Goal: Check status: Check status

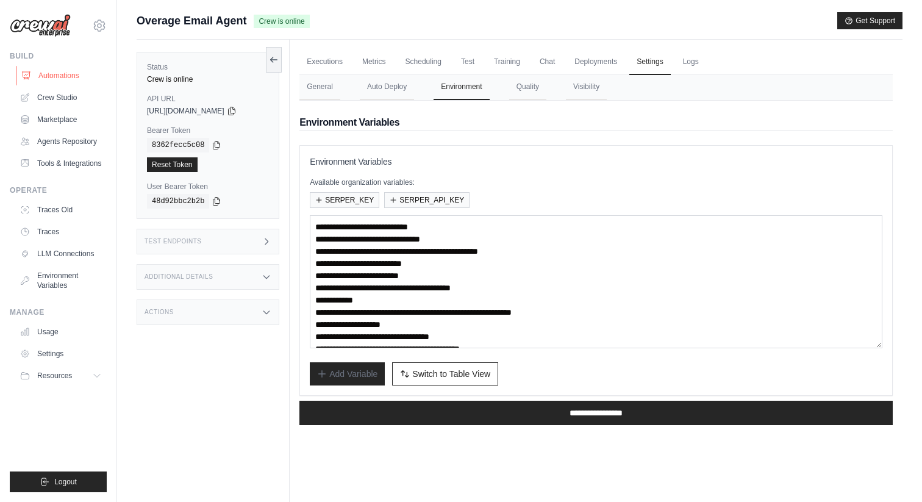
click at [76, 73] on link "Automations" at bounding box center [62, 76] width 92 height 20
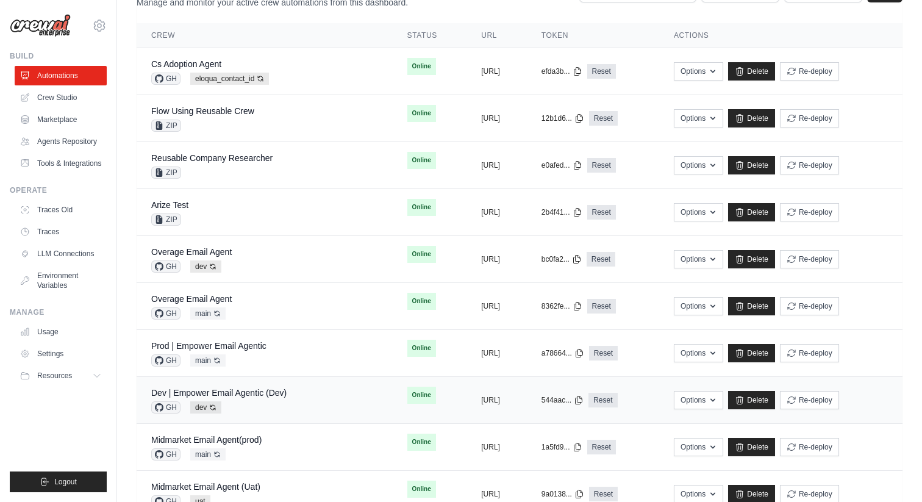
scroll to position [63, 0]
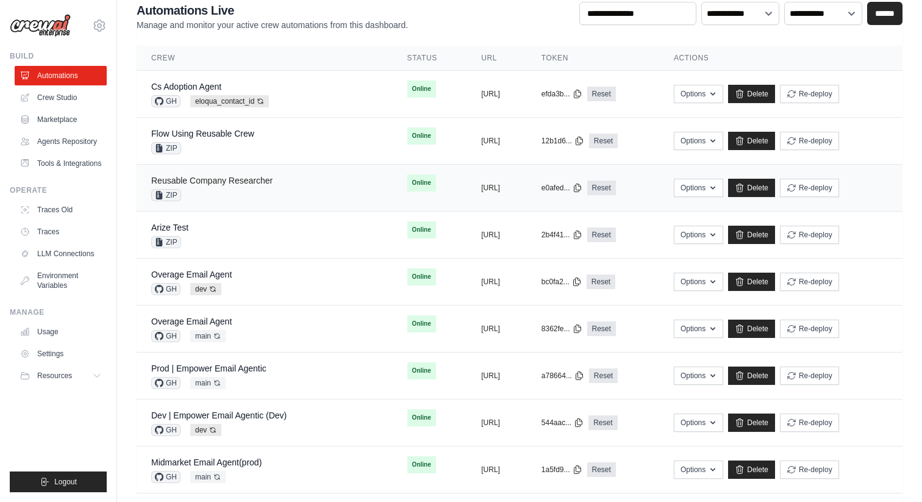
click at [234, 184] on link "Reusable Company Researcher" at bounding box center [211, 181] width 121 height 10
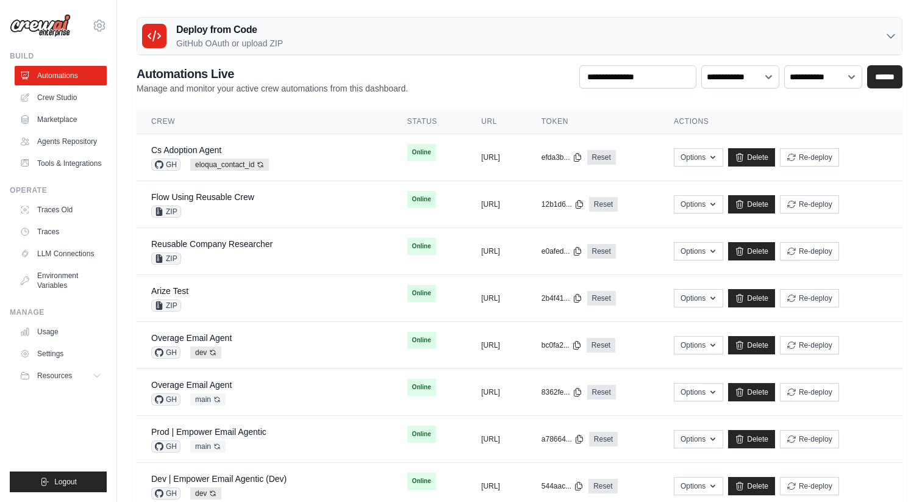
scroll to position [63, 0]
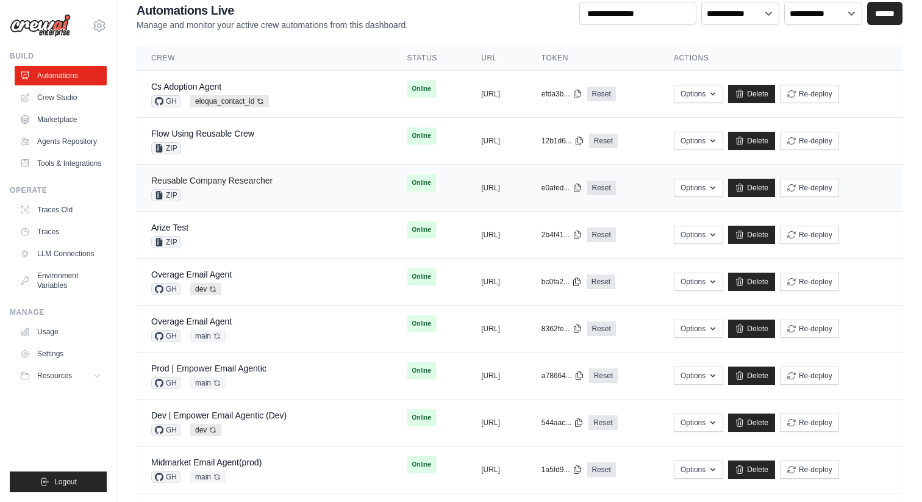
click at [229, 185] on link "Reusable Company Researcher" at bounding box center [211, 181] width 121 height 10
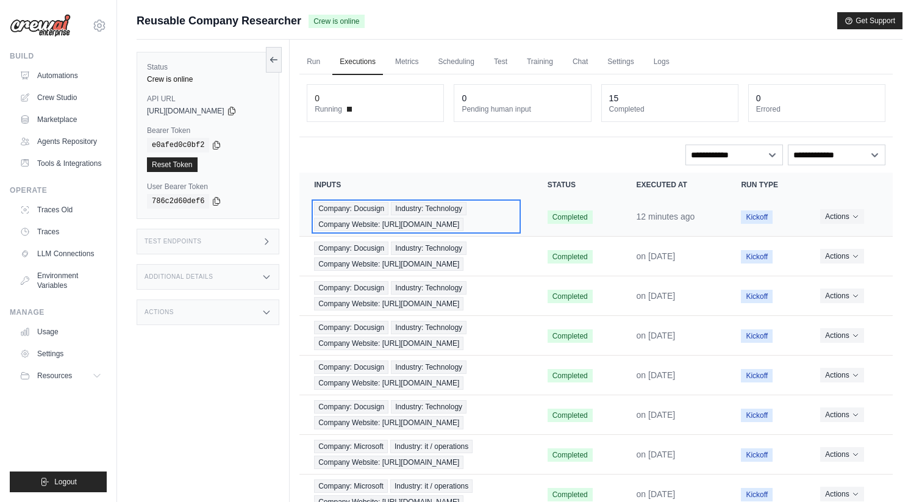
click at [483, 218] on div "Company: Docusign Industry: Technology Company Website: [URL][DOMAIN_NAME]" at bounding box center [416, 216] width 204 height 29
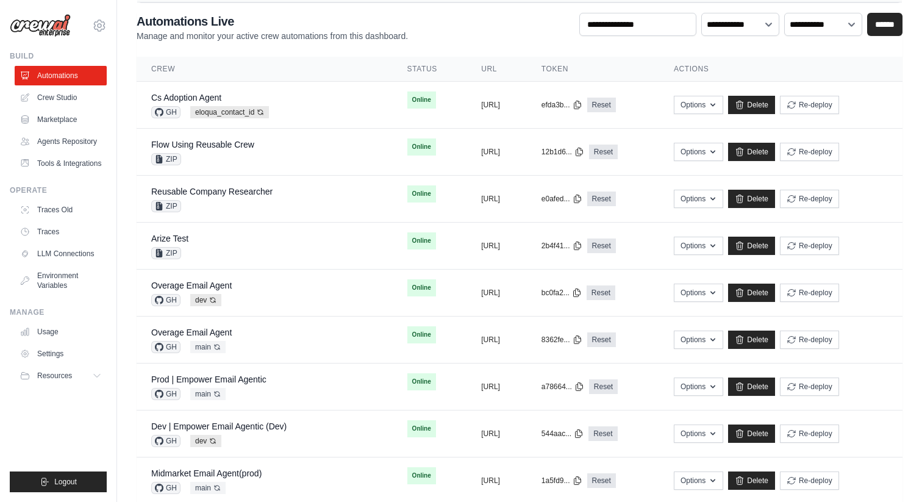
scroll to position [63, 0]
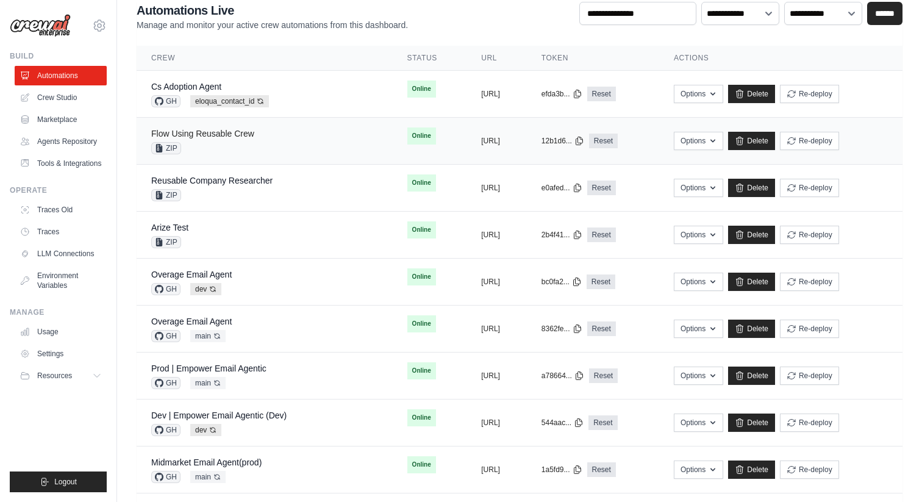
click at [228, 135] on link "Flow Using Reusable Crew" at bounding box center [202, 134] width 103 height 10
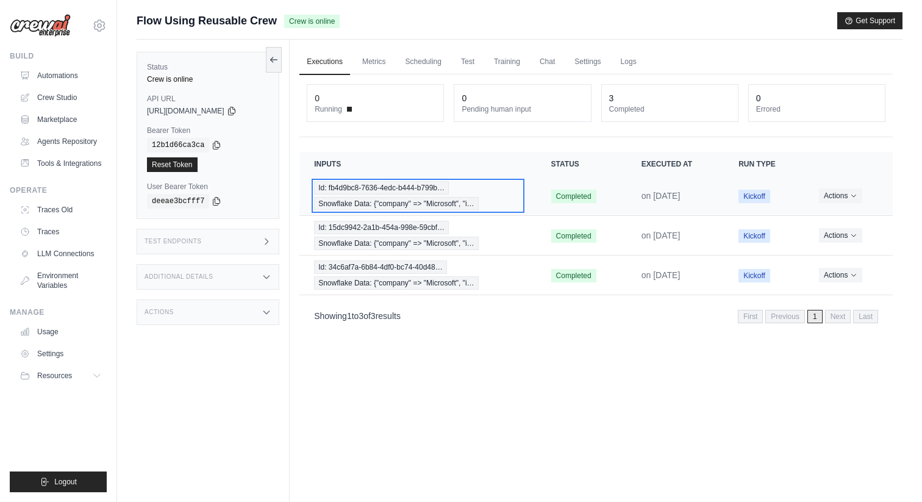
click at [392, 201] on span "Snowflake Data: {"company" => "Microsoft", "i…" at bounding box center [396, 203] width 164 height 13
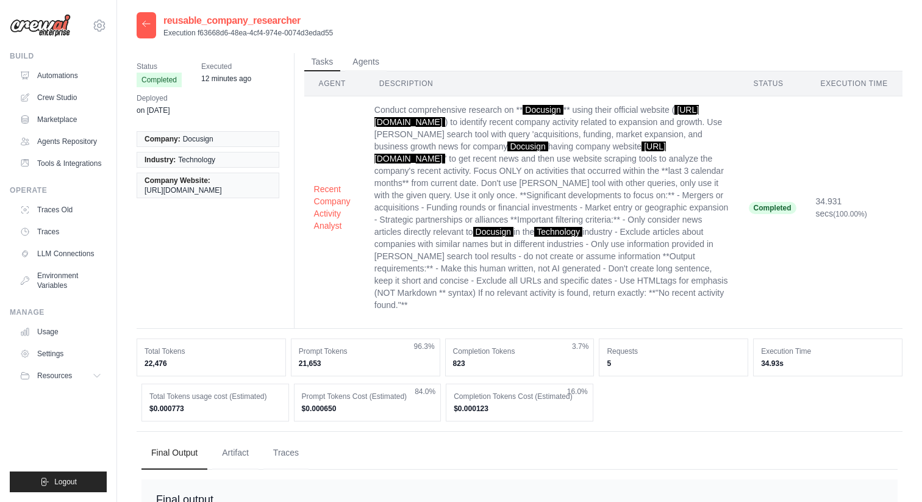
click at [151, 26] on icon at bounding box center [147, 24] width 10 height 10
click at [148, 26] on icon at bounding box center [147, 24] width 10 height 10
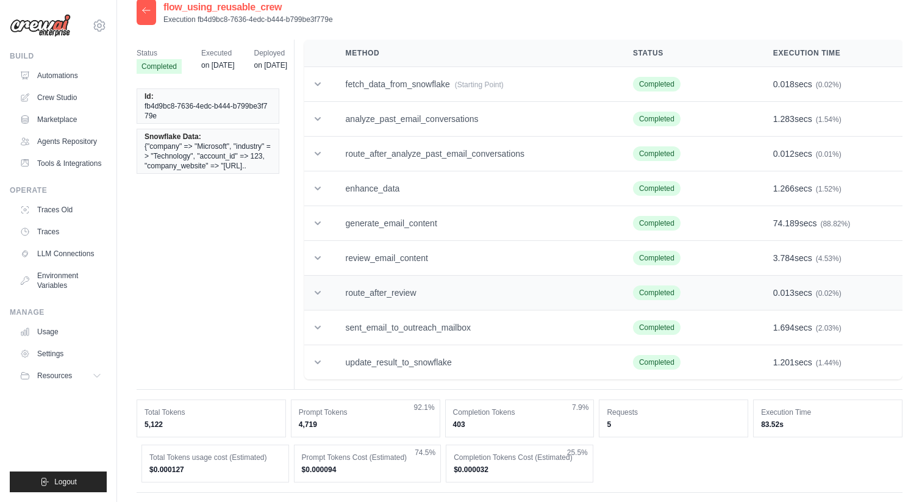
scroll to position [149, 0]
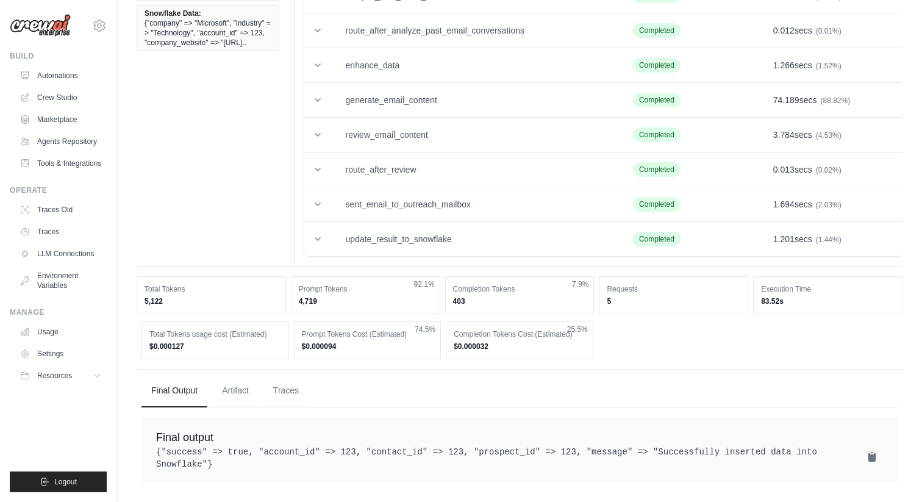
click at [312, 382] on ul "Final Output Artifact Traces" at bounding box center [520, 391] width 756 height 33
click at [287, 382] on button "Traces" at bounding box center [285, 390] width 45 height 33
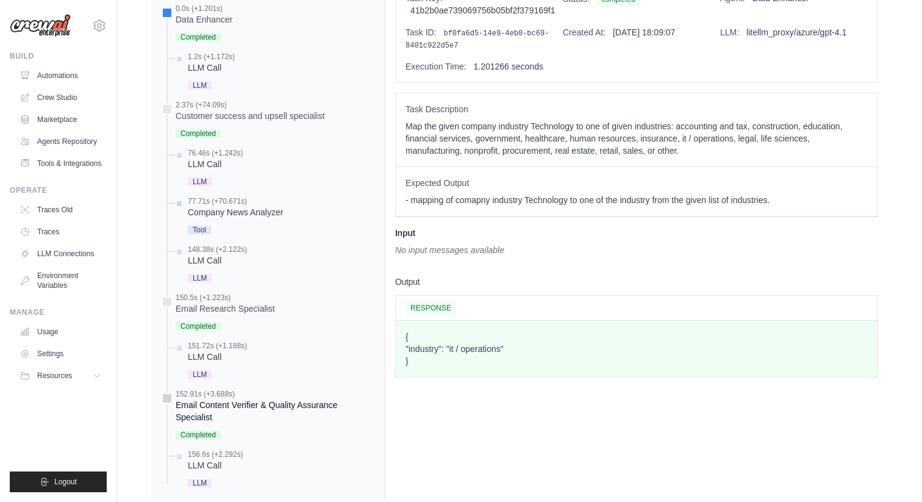
scroll to position [576, 0]
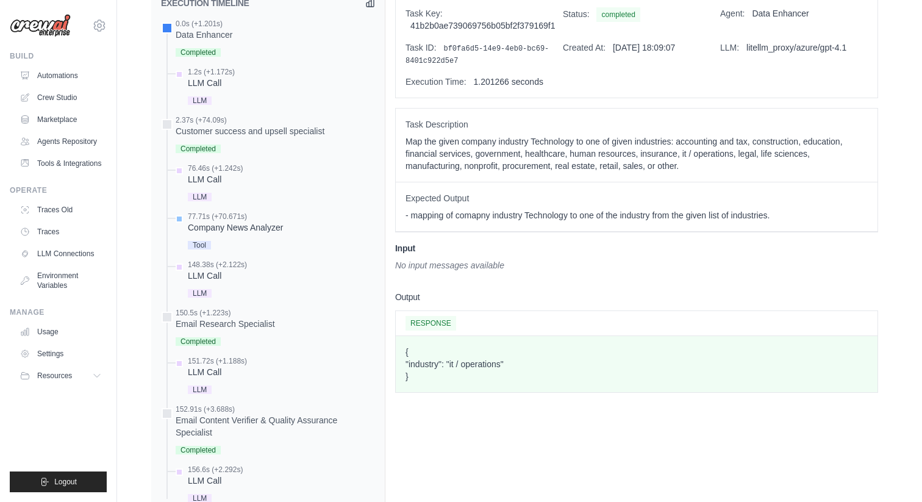
drag, startPoint x: 189, startPoint y: 221, endPoint x: 276, endPoint y: 237, distance: 88.2
click at [276, 237] on div "77.71s (+70.671s) Company News Analyzer Tool" at bounding box center [235, 232] width 95 height 41
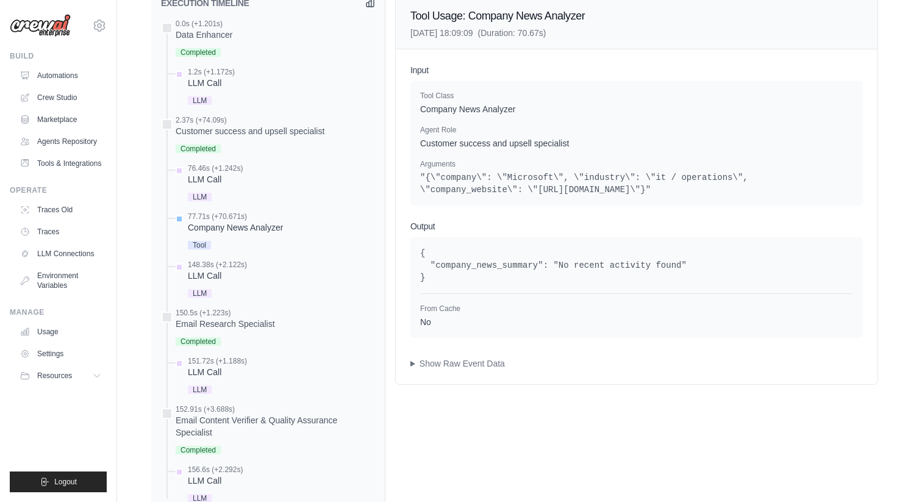
click at [255, 224] on div "Company News Analyzer" at bounding box center [235, 227] width 95 height 12
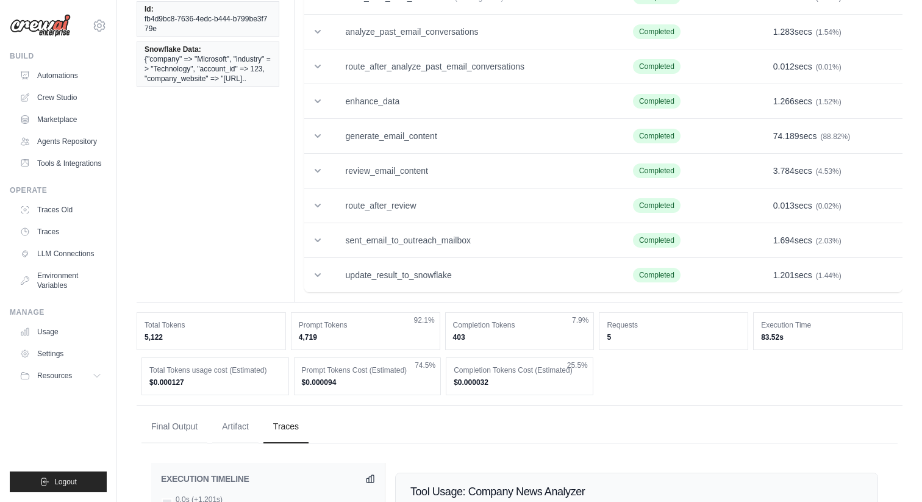
scroll to position [0, 0]
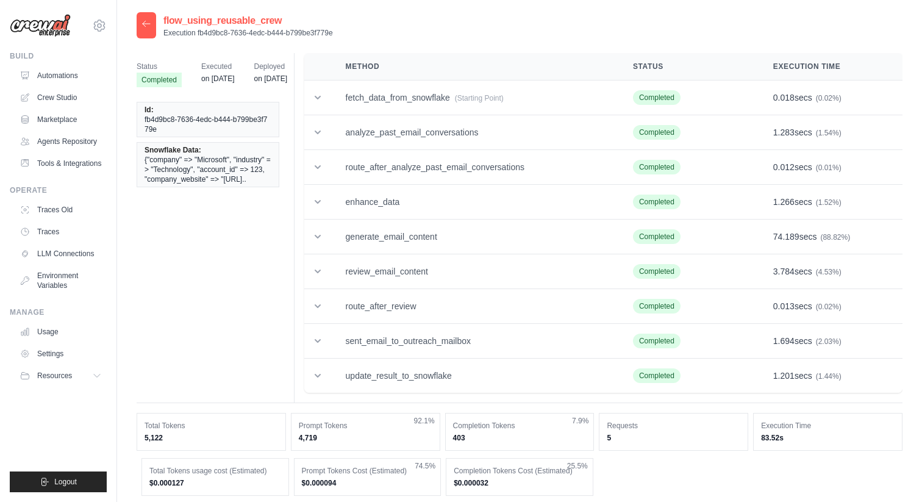
click at [59, 85] on ul "Automations Crew Studio Marketplace Agents Repository Tools & Integrations" at bounding box center [61, 119] width 92 height 107
click at [73, 76] on link "Automations" at bounding box center [62, 76] width 92 height 20
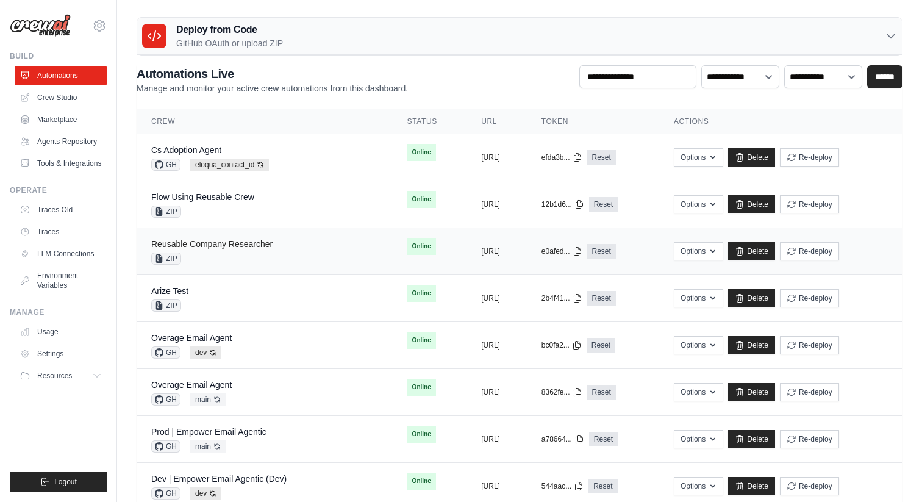
click at [228, 248] on link "Reusable Company Researcher" at bounding box center [211, 244] width 121 height 10
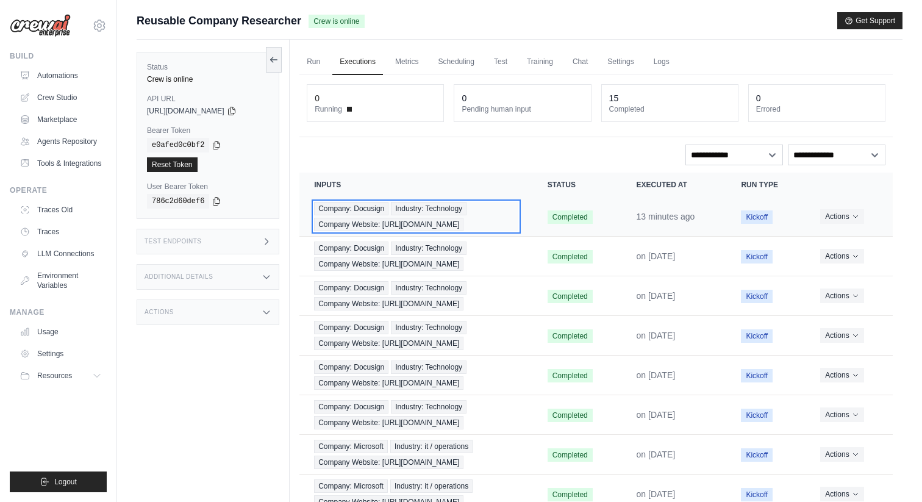
click at [444, 217] on div "Company: Docusign Industry: Technology Company Website: https://www.docusign.com" at bounding box center [416, 216] width 204 height 29
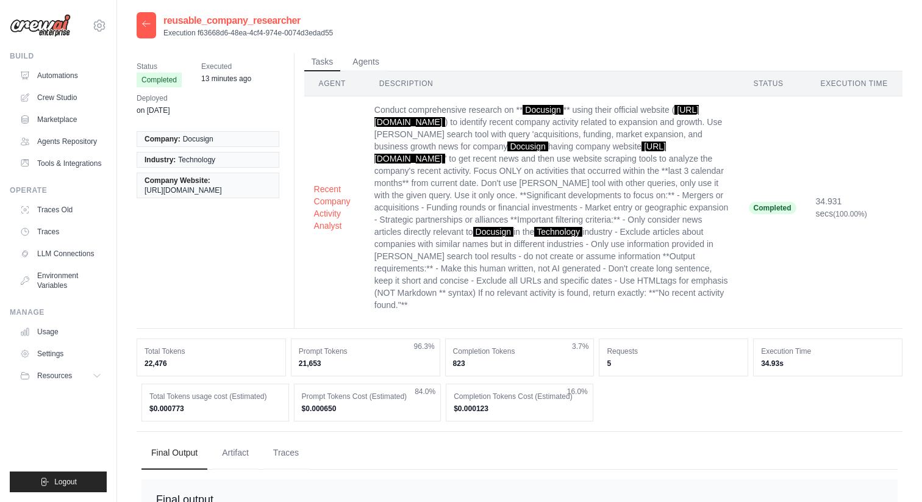
drag, startPoint x: 197, startPoint y: 32, endPoint x: 336, endPoint y: 35, distance: 139.1
click at [336, 35] on div "reusable_company_researcher Execution f63668d6-48ea-4cf4-974e-0074d3edad55" at bounding box center [520, 25] width 766 height 26
click at [148, 26] on icon at bounding box center [147, 24] width 10 height 10
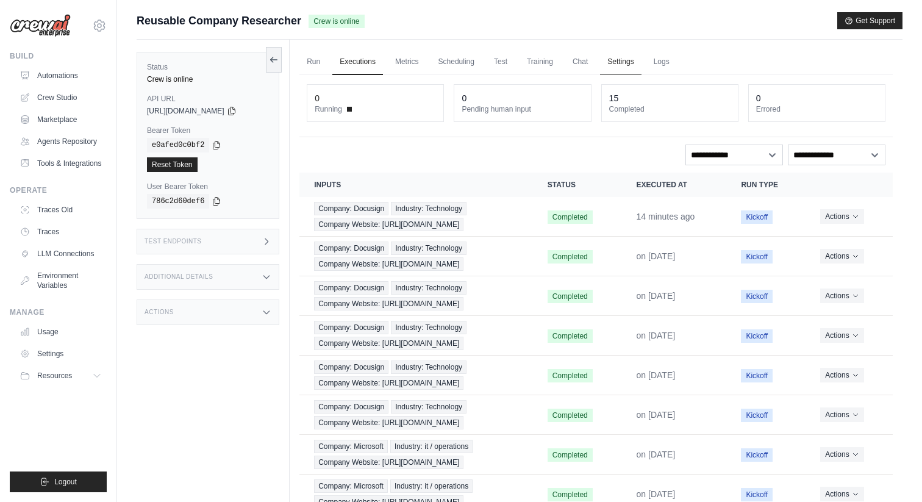
click at [614, 62] on link "Settings" at bounding box center [620, 62] width 41 height 26
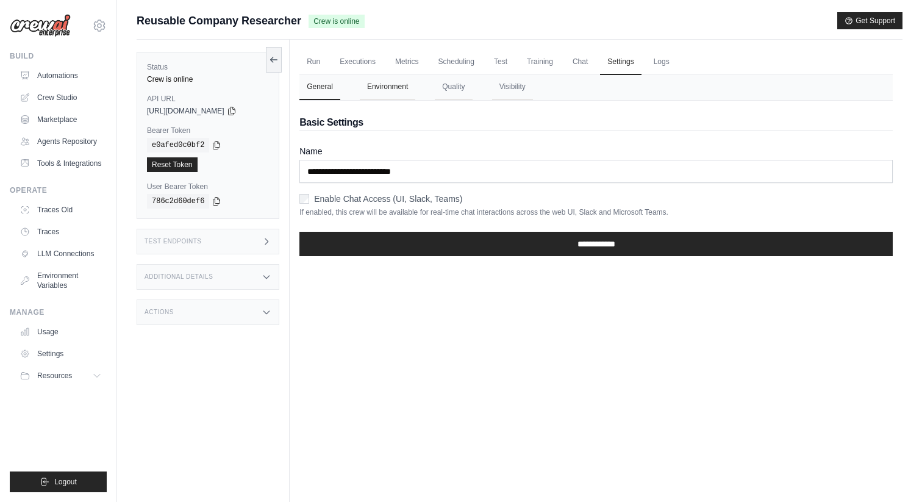
click at [386, 90] on button "Environment" at bounding box center [388, 87] width 56 height 26
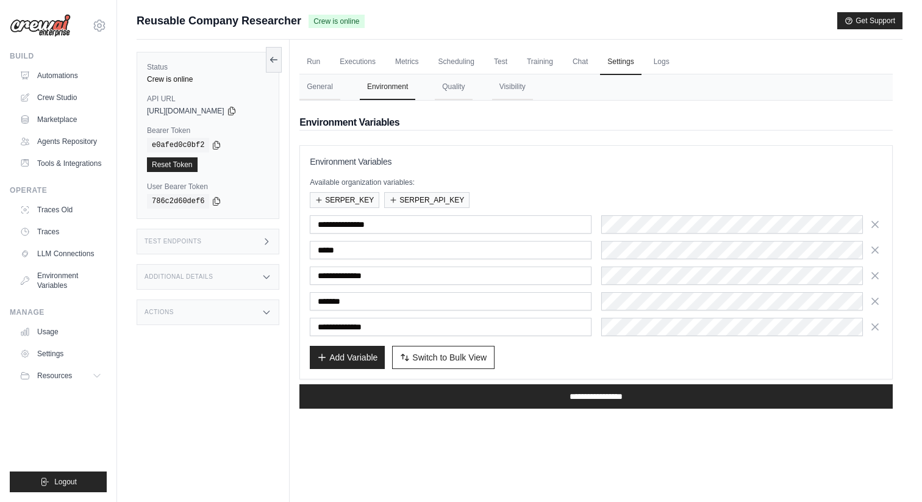
click at [209, 243] on div "Test Endpoints" at bounding box center [208, 242] width 143 height 26
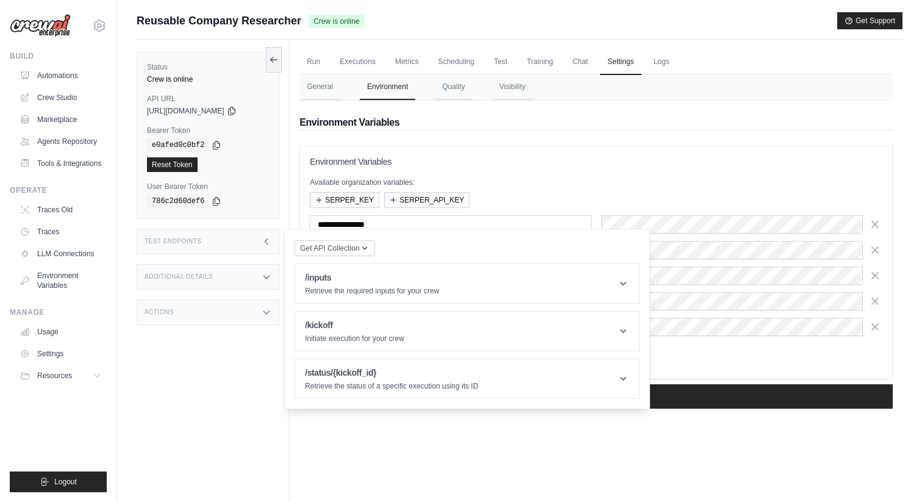
click at [209, 243] on div "Test Endpoints" at bounding box center [208, 242] width 143 height 26
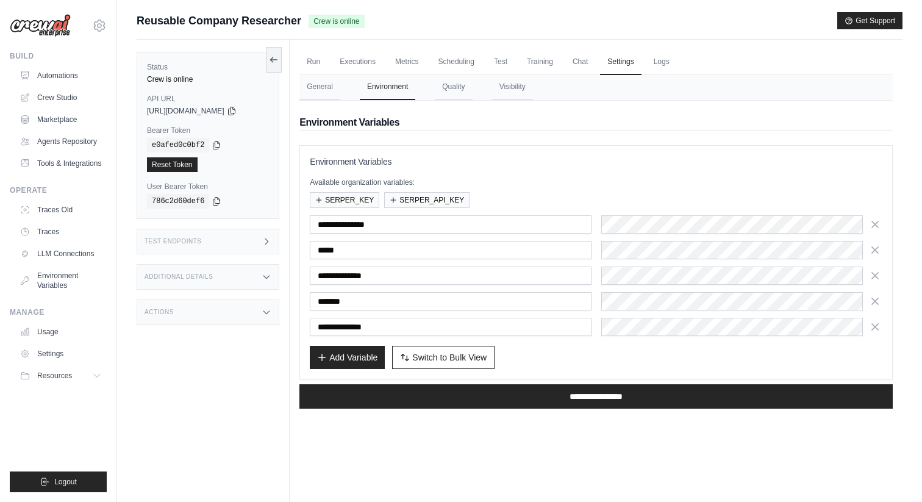
click at [202, 277] on h3 "Additional Details" at bounding box center [179, 276] width 68 height 7
click at [214, 240] on div "Test Endpoints" at bounding box center [208, 242] width 143 height 26
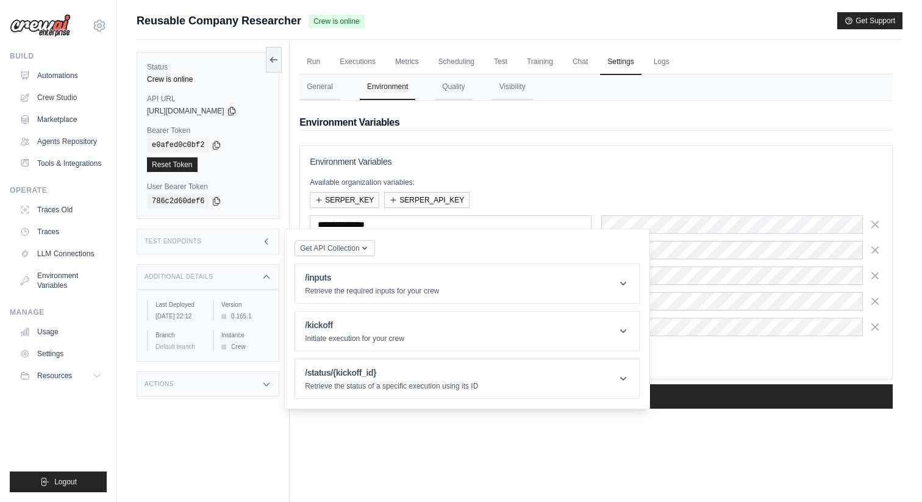
click at [262, 245] on icon at bounding box center [267, 242] width 10 height 10
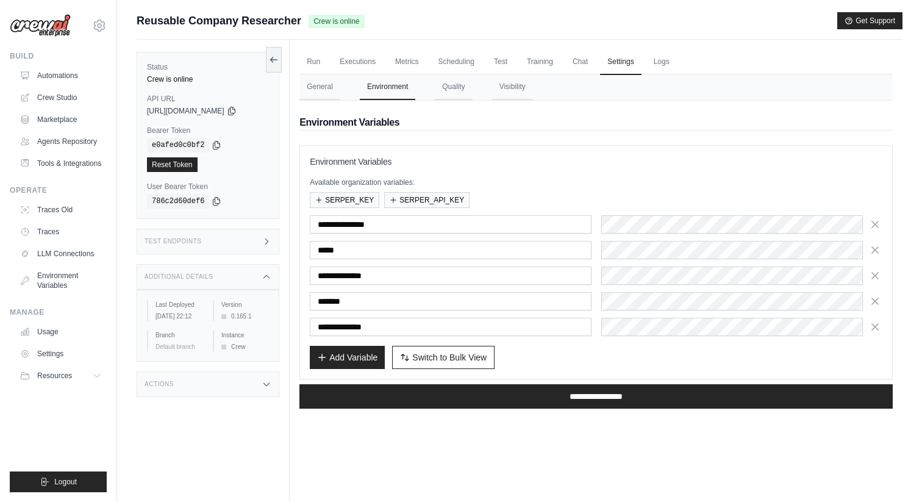
click at [267, 267] on div "Additional Details" at bounding box center [208, 277] width 143 height 26
click at [57, 70] on link "Automations" at bounding box center [62, 76] width 92 height 20
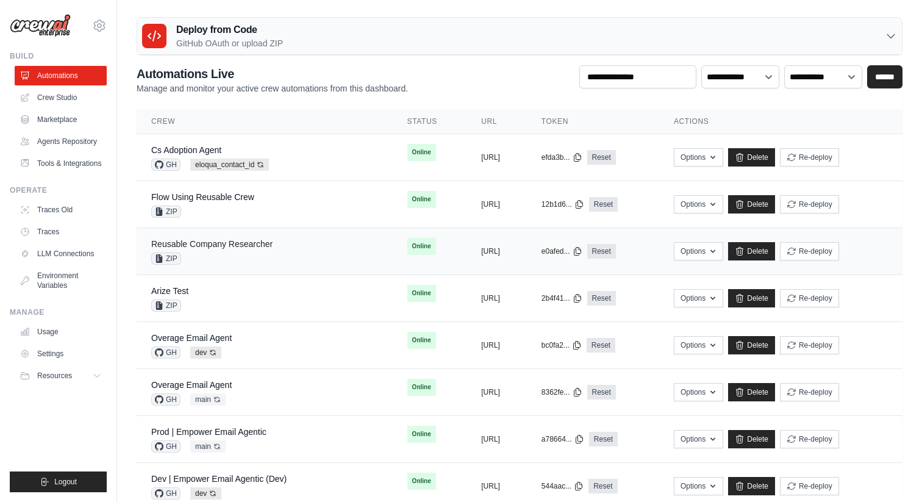
click at [221, 245] on link "Reusable Company Researcher" at bounding box center [211, 244] width 121 height 10
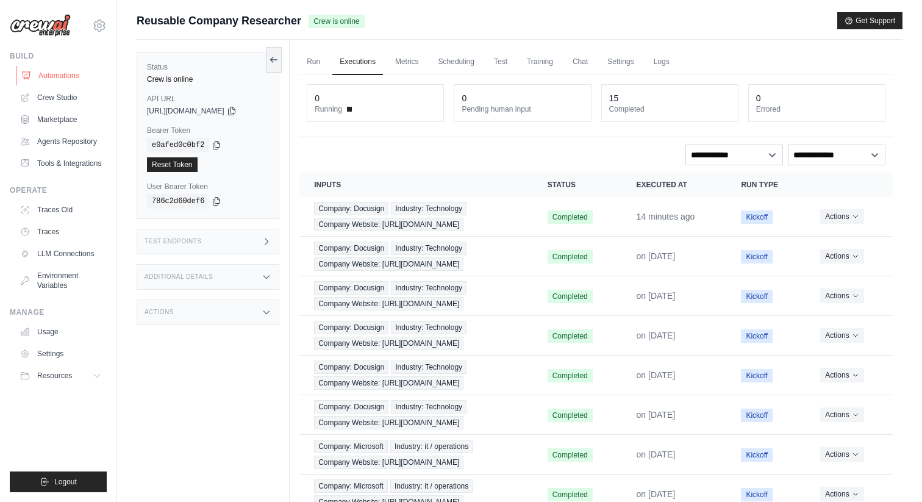
click at [48, 74] on link "Automations" at bounding box center [62, 76] width 92 height 20
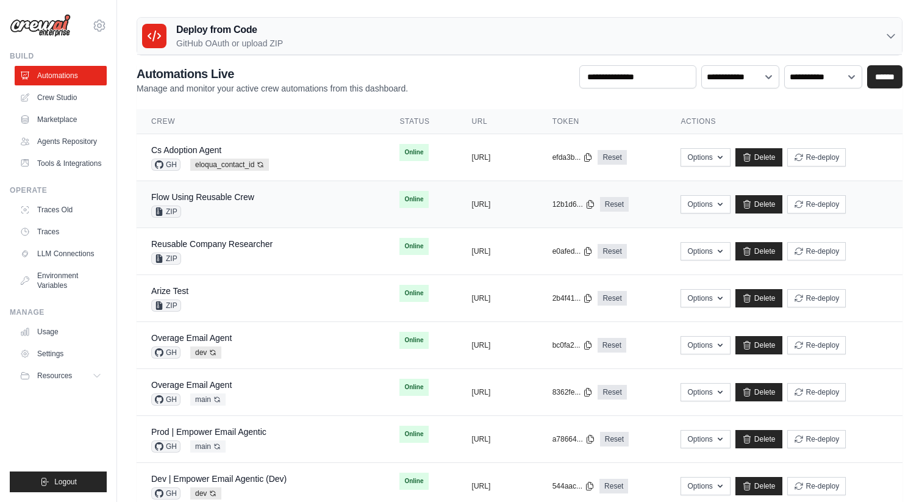
click at [237, 206] on div "ZIP" at bounding box center [202, 212] width 103 height 12
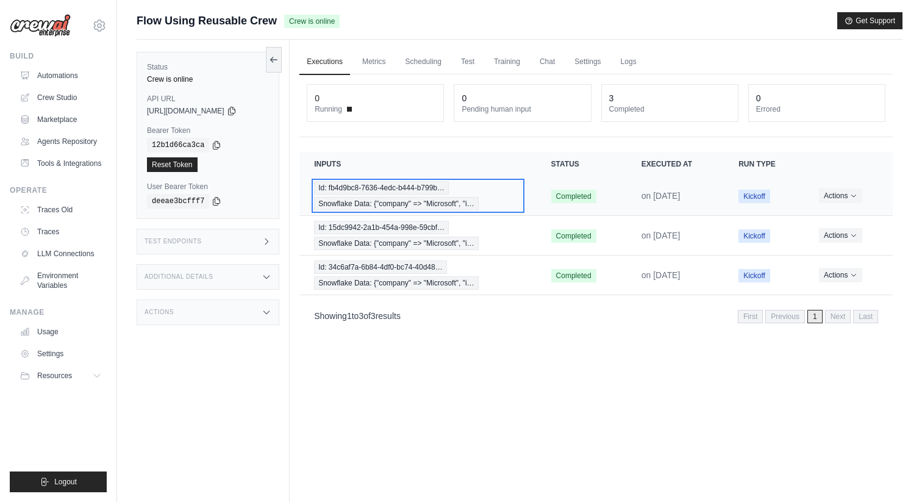
click at [421, 198] on span "Snowflake Data: {"company" => "Microsoft", "i…" at bounding box center [396, 203] width 164 height 13
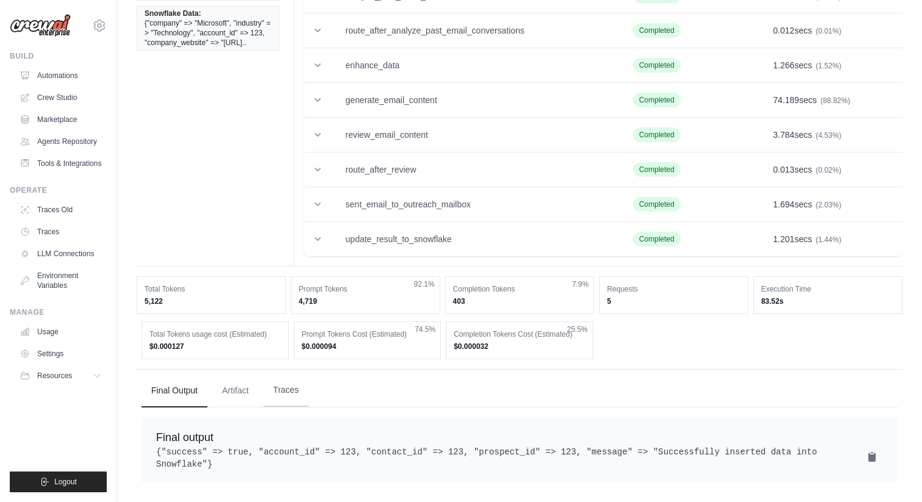
click at [289, 375] on button "Traces" at bounding box center [285, 390] width 45 height 33
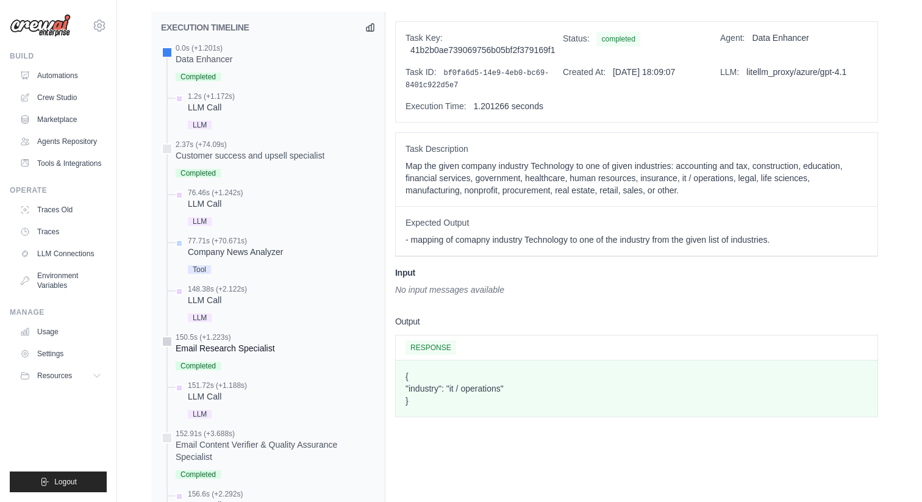
scroll to position [551, 0]
click at [244, 253] on div "Company News Analyzer" at bounding box center [235, 252] width 95 height 12
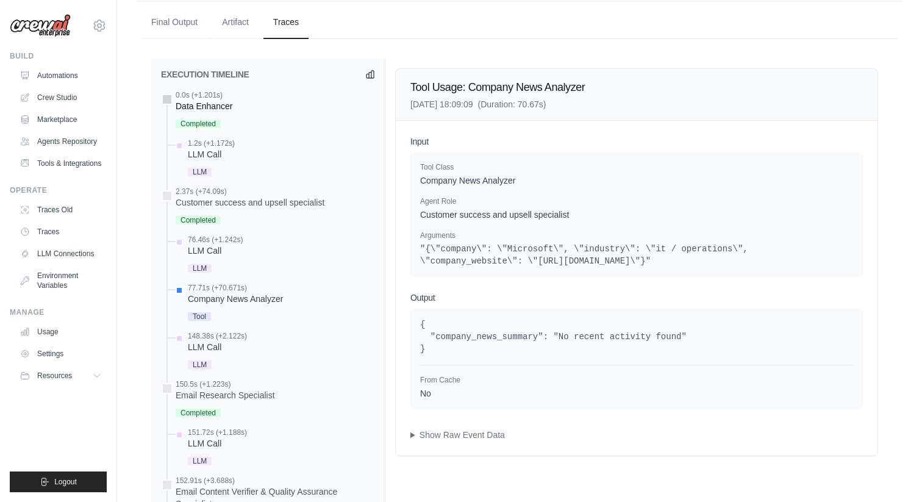
scroll to position [0, 0]
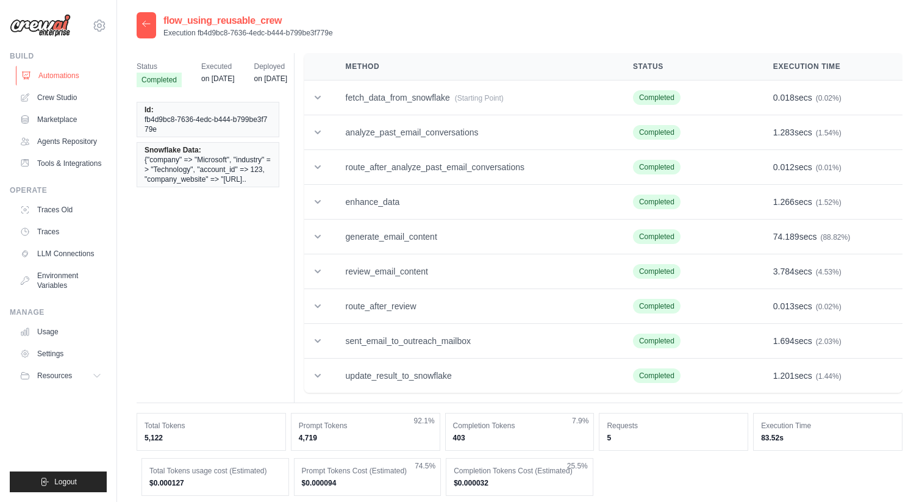
click at [67, 85] on link "Automations" at bounding box center [62, 76] width 92 height 20
